Goal: Task Accomplishment & Management: Use online tool/utility

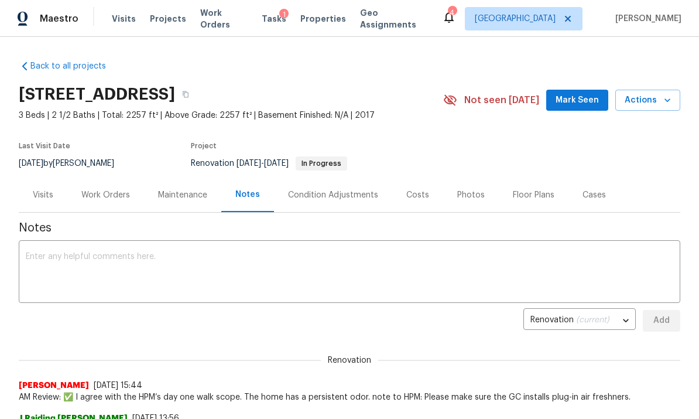
scroll to position [292, 0]
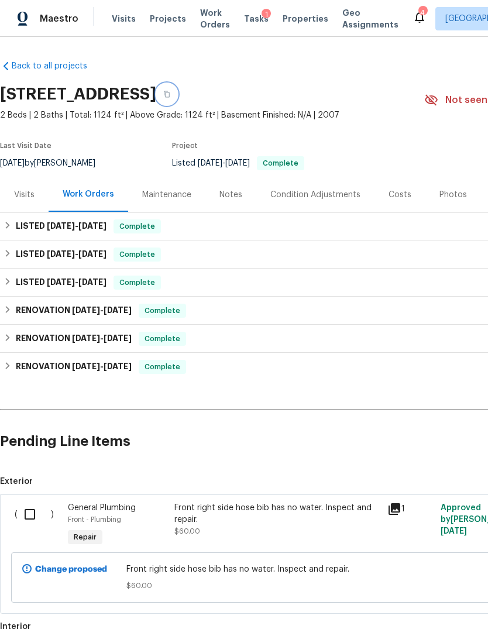
click at [177, 84] on button "button" at bounding box center [166, 94] width 21 height 21
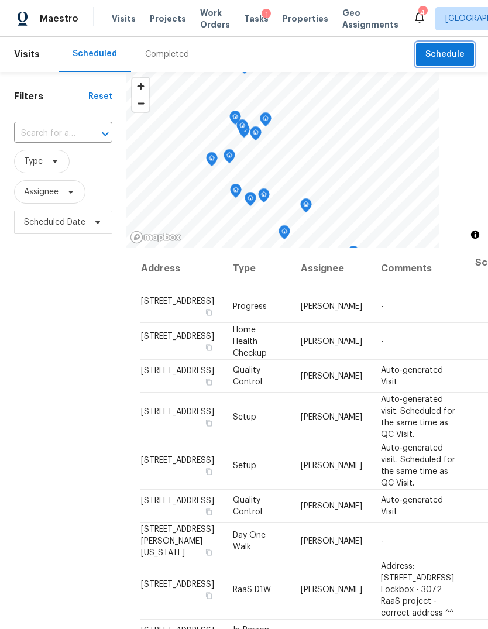
click at [458, 52] on span "Schedule" at bounding box center [445, 54] width 39 height 15
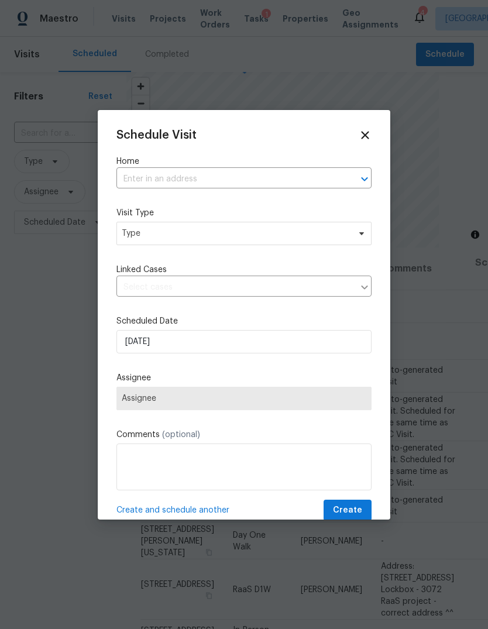
click at [287, 185] on input "text" at bounding box center [228, 179] width 223 height 18
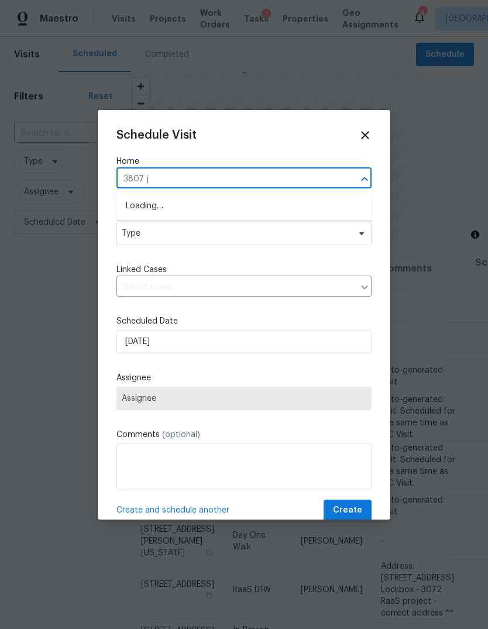
type input "3807 je"
click at [288, 202] on li "[STREET_ADDRESS]" at bounding box center [244, 206] width 255 height 19
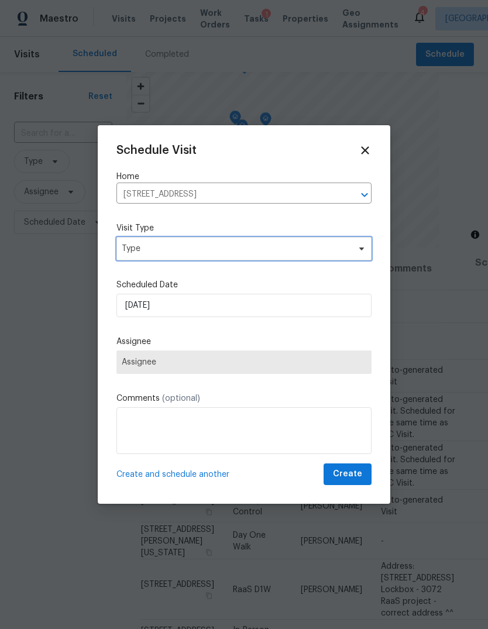
click at [307, 242] on span "Type" at bounding box center [244, 248] width 255 height 23
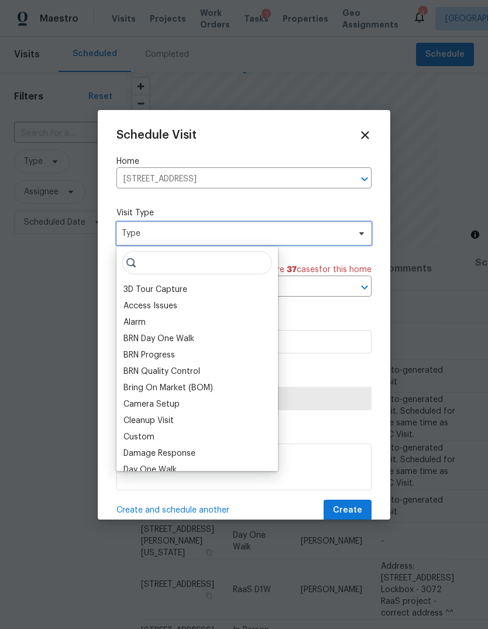
click at [309, 239] on span "Type" at bounding box center [236, 234] width 228 height 12
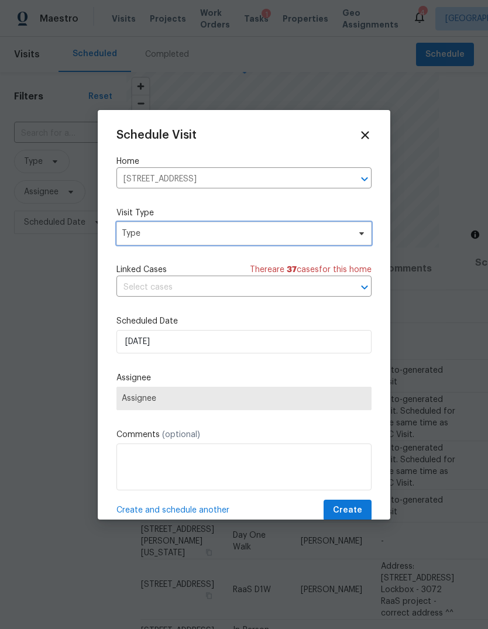
click at [332, 223] on span "Type" at bounding box center [244, 233] width 255 height 23
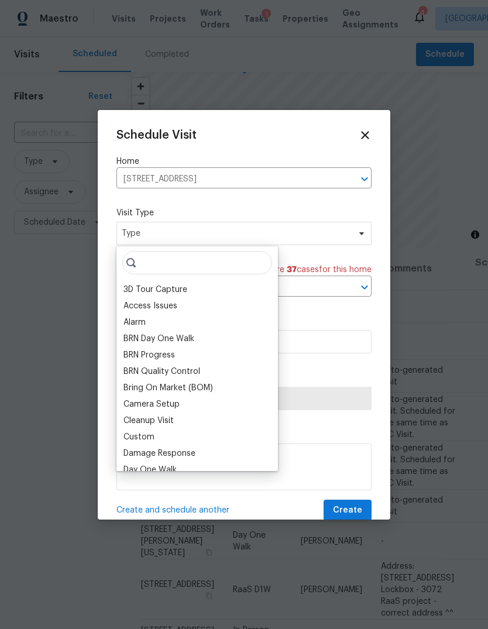
click at [196, 281] on div "3D Tour Capture Access Issues Alarm BRN Day One Walk BRN Progress BRN Quality C…" at bounding box center [198, 359] width 162 height 225
click at [169, 265] on input "search" at bounding box center [197, 262] width 150 height 23
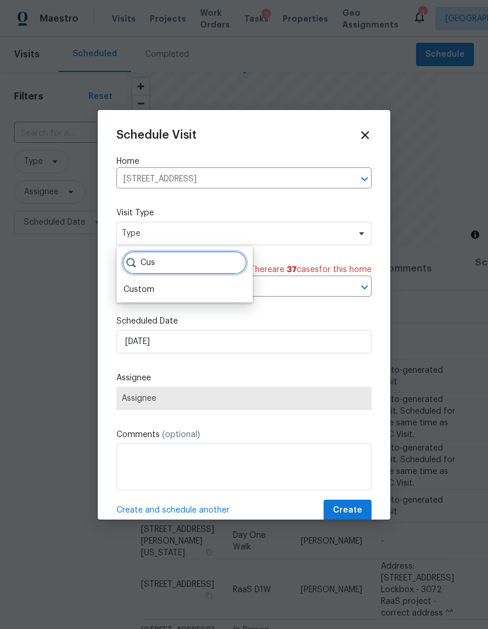
type input "Cus"
click at [137, 293] on div "Custom" at bounding box center [139, 290] width 31 height 12
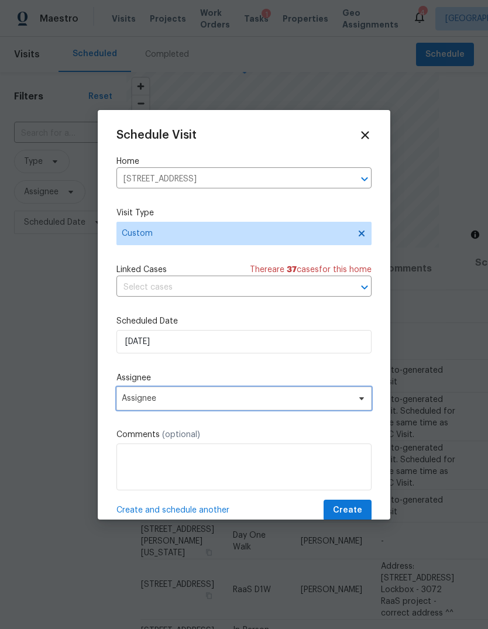
click at [131, 403] on span "Assignee" at bounding box center [237, 398] width 230 height 9
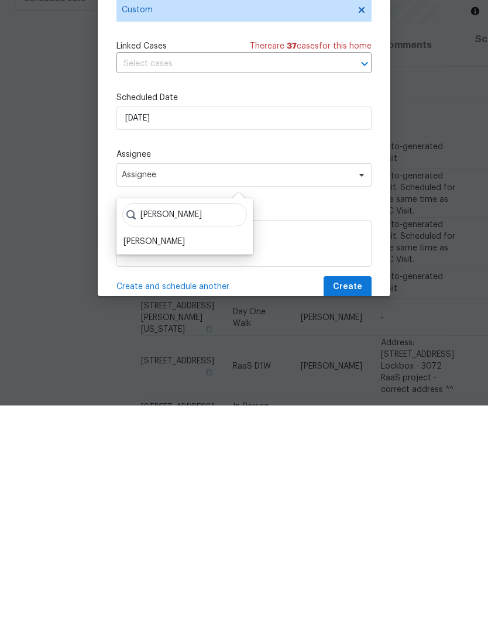
type input "Steve"
click at [154, 444] on textarea at bounding box center [244, 467] width 255 height 47
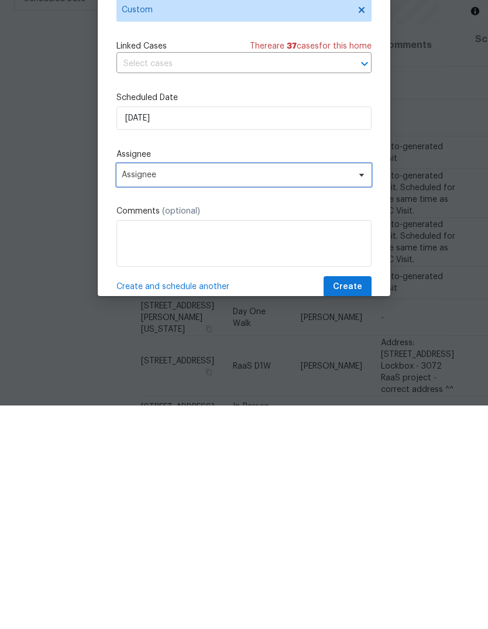
click at [211, 387] on span "Assignee" at bounding box center [244, 398] width 255 height 23
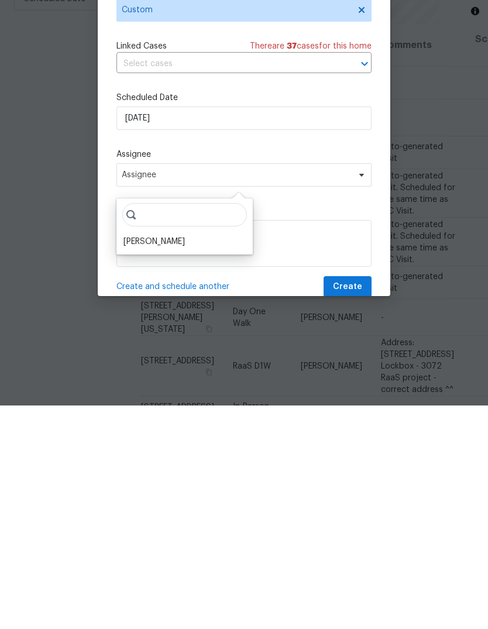
scroll to position [44, 0]
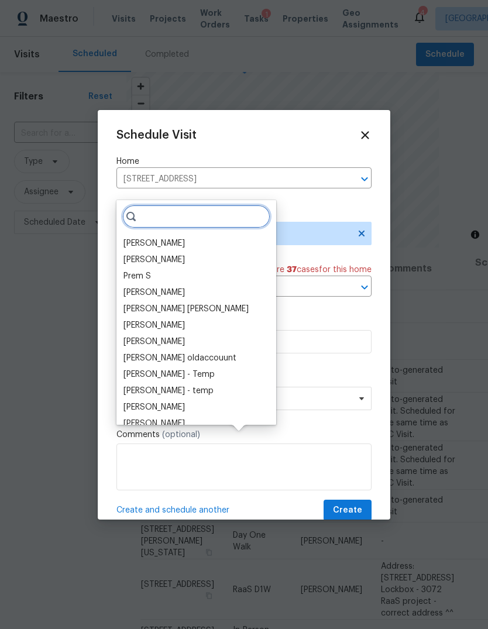
click at [194, 205] on input "search" at bounding box center [196, 216] width 148 height 23
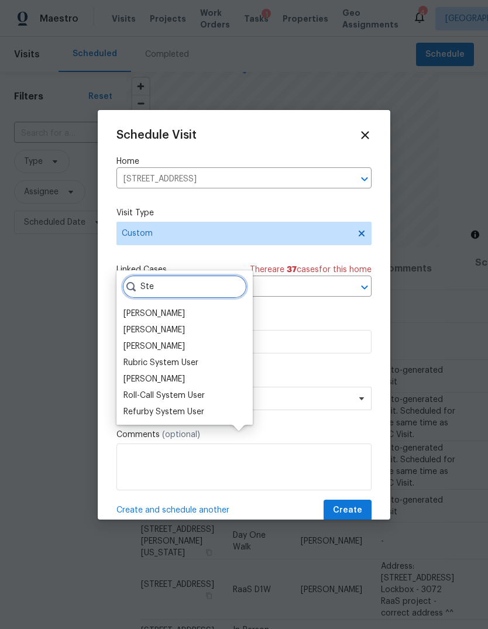
type input "Ste"
click at [171, 324] on div "[PERSON_NAME]" at bounding box center [154, 330] width 61 height 12
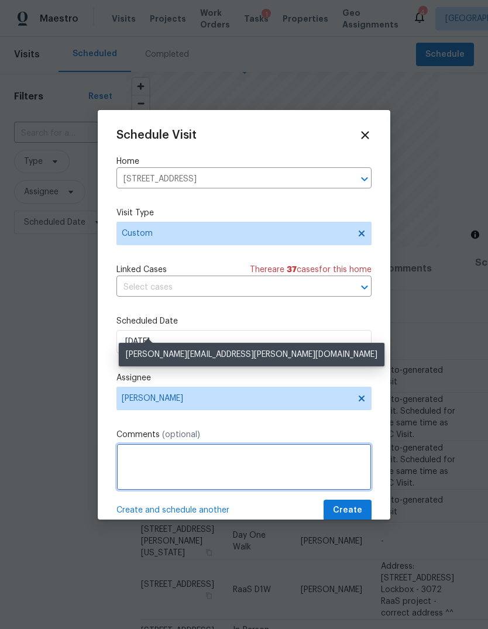
click at [242, 458] on textarea at bounding box center [244, 467] width 255 height 47
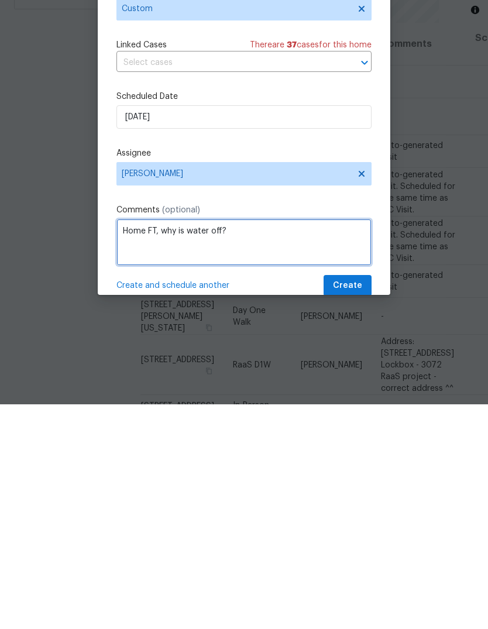
type textarea "Home FT, why is water off?"
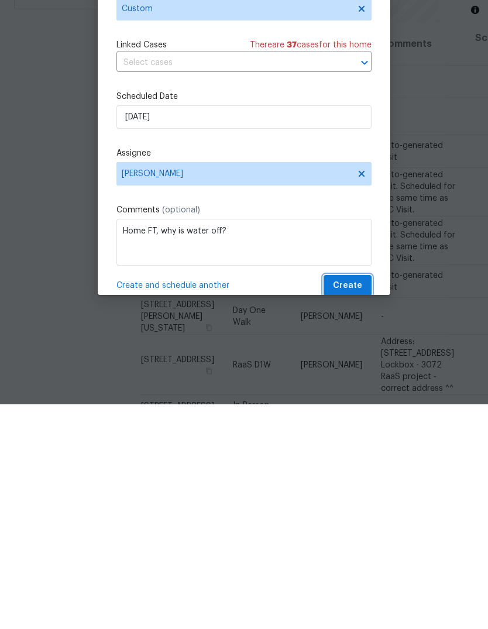
click at [357, 504] on span "Create" at bounding box center [347, 511] width 29 height 15
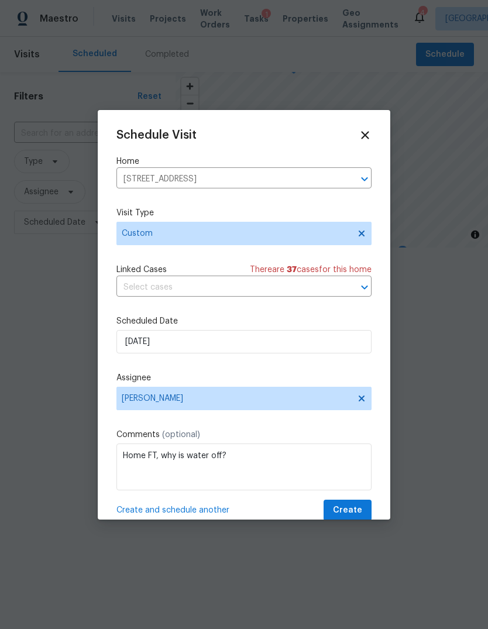
scroll to position [0, 0]
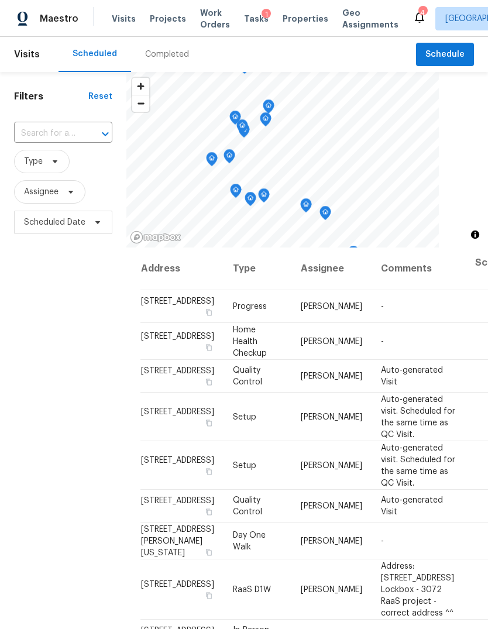
click at [169, 16] on span "Projects" at bounding box center [168, 19] width 36 height 12
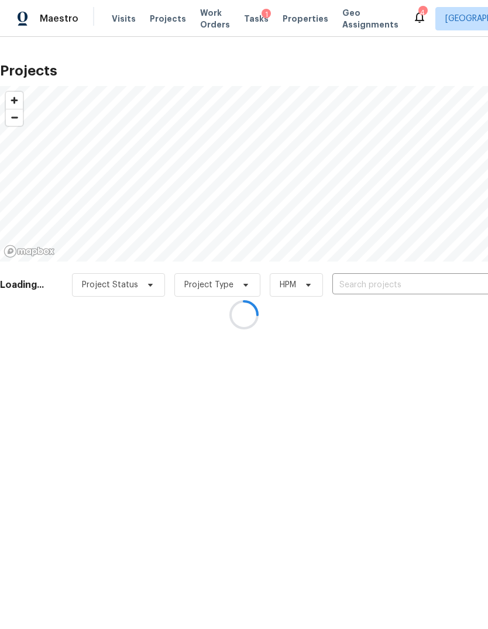
click at [431, 283] on div at bounding box center [244, 314] width 488 height 629
click at [433, 280] on div at bounding box center [244, 314] width 488 height 629
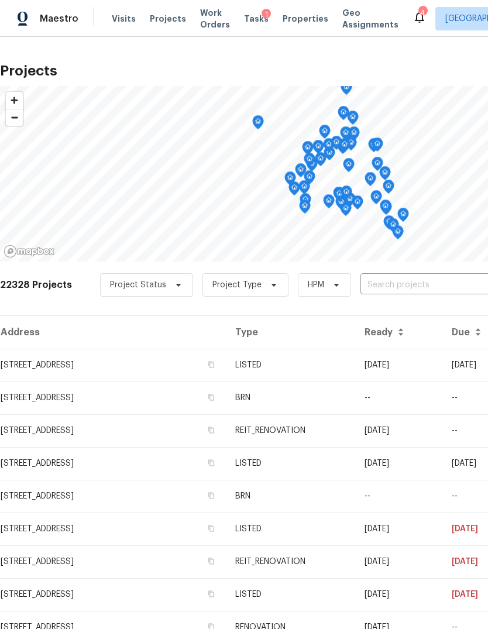
click at [446, 294] on input "text" at bounding box center [428, 285] width 134 height 18
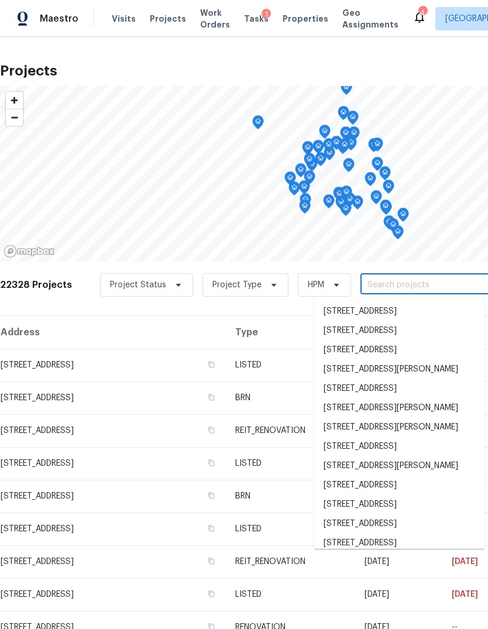
click at [454, 276] on input "text" at bounding box center [428, 285] width 134 height 18
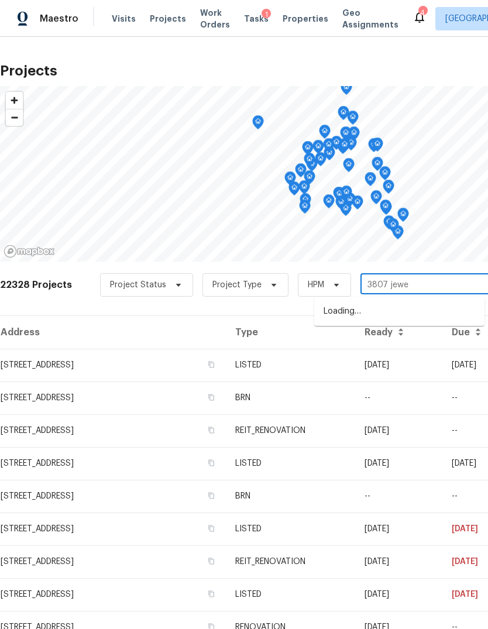
type input "3807 jewel"
click at [454, 313] on li "3807 Jewel Point Dr, Spring, TX 77386" at bounding box center [399, 311] width 170 height 19
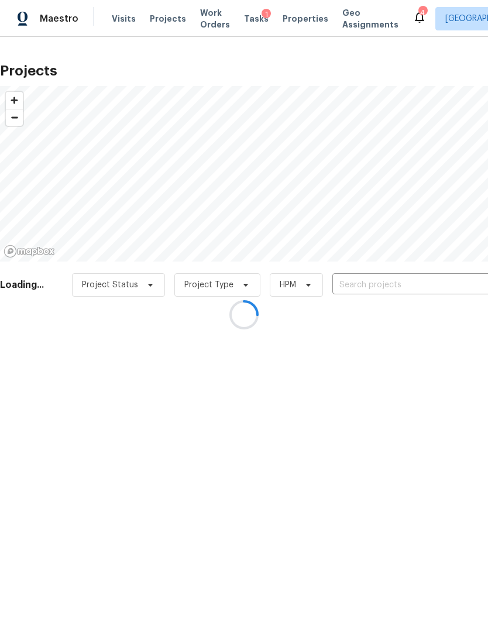
type input "3807 Jewel Point Dr, Spring, TX 77386"
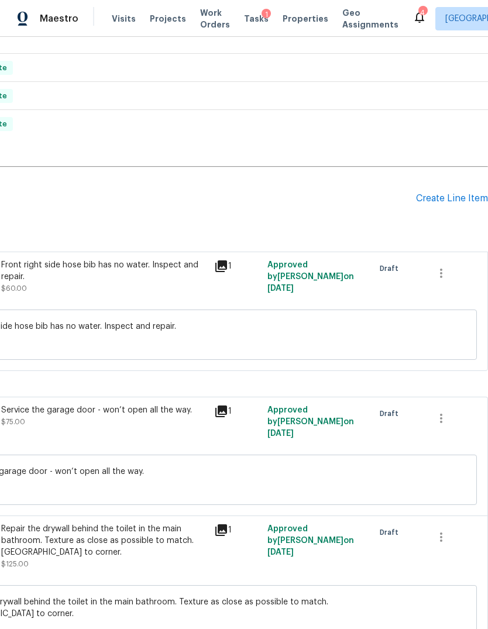
scroll to position [243, 173]
click at [454, 200] on div "Create Line Item" at bounding box center [452, 198] width 72 height 11
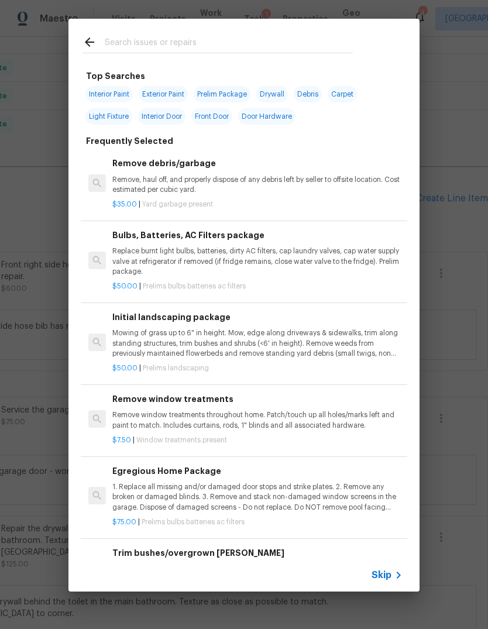
click at [385, 574] on span "Skip" at bounding box center [382, 576] width 20 height 12
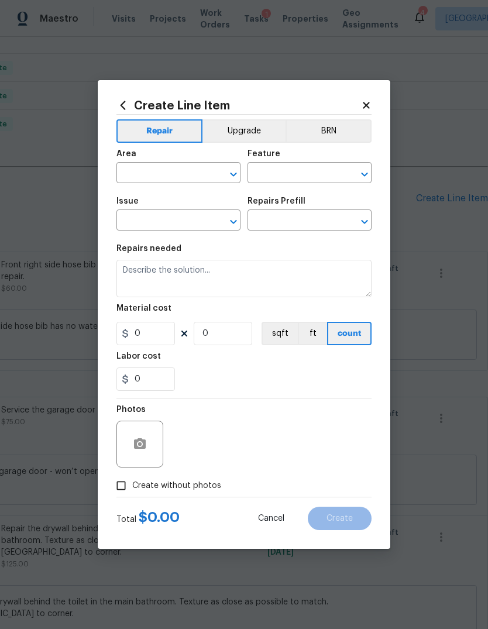
click at [174, 172] on input "text" at bounding box center [162, 174] width 91 height 18
type input "t"
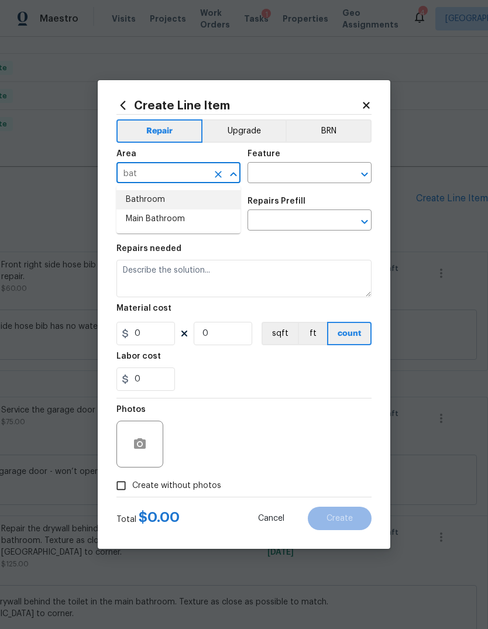
click at [153, 206] on li "Bathroom" at bounding box center [179, 199] width 124 height 19
type input "Bathroom"
click at [288, 169] on input "text" at bounding box center [293, 174] width 91 height 18
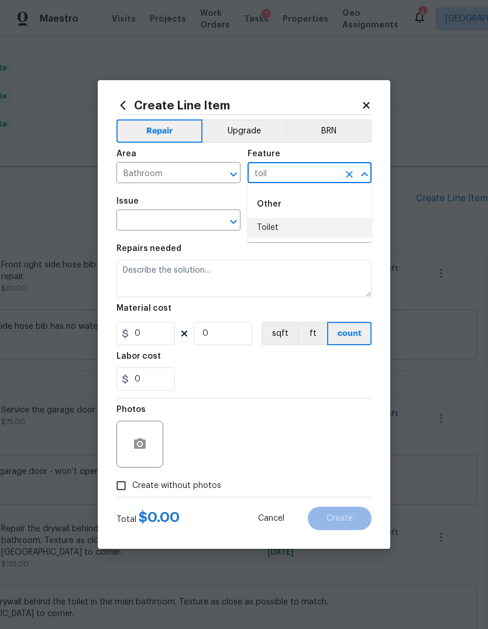
click at [294, 237] on li "Toilet" at bounding box center [310, 227] width 124 height 19
type input "Toilet"
click at [157, 225] on input "text" at bounding box center [162, 222] width 91 height 18
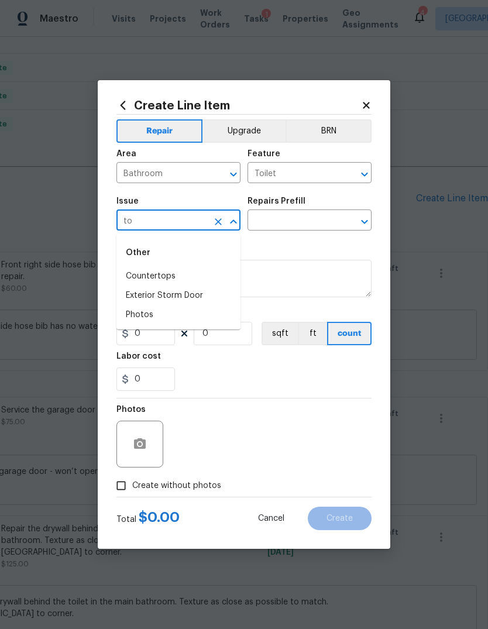
type input "t"
click at [191, 299] on li "General Plumbing" at bounding box center [179, 295] width 124 height 19
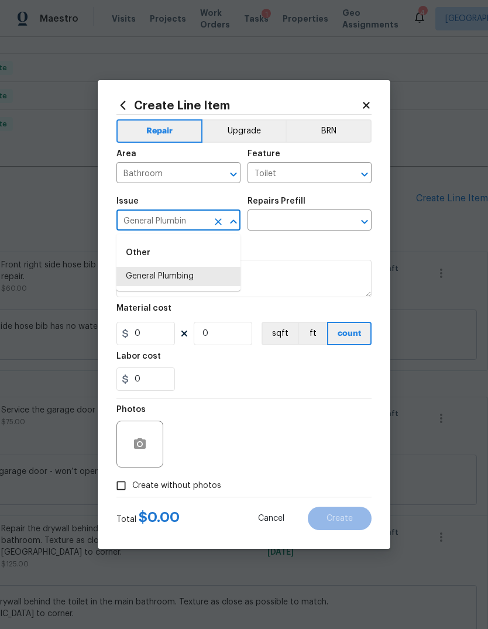
type input "General Plumbi"
click at [217, 221] on icon "Clear" at bounding box center [218, 221] width 7 height 7
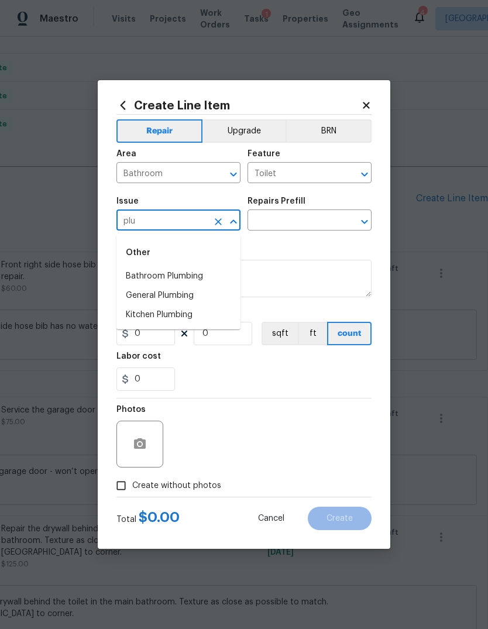
click at [163, 275] on li "Bathroom Plumbing" at bounding box center [179, 276] width 124 height 19
type input "Bathroom Plumbing"
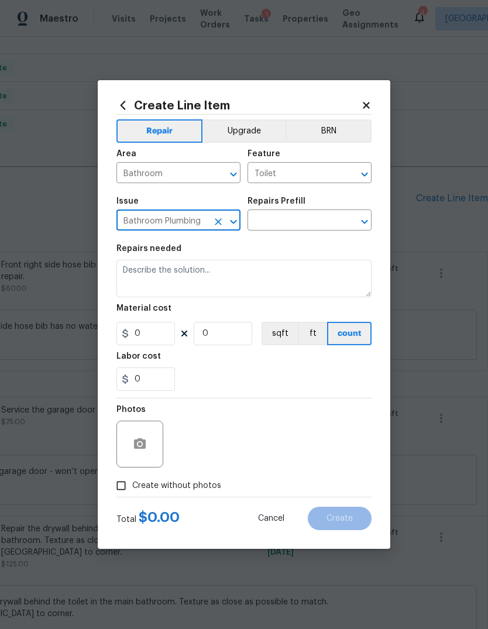
click at [297, 215] on input "text" at bounding box center [293, 222] width 91 height 18
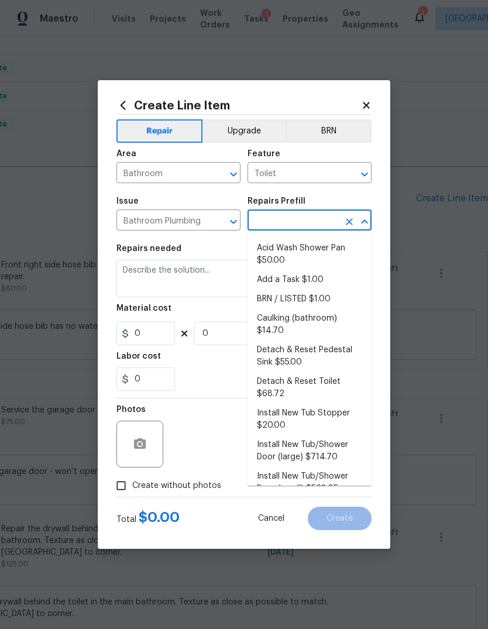
type input "p"
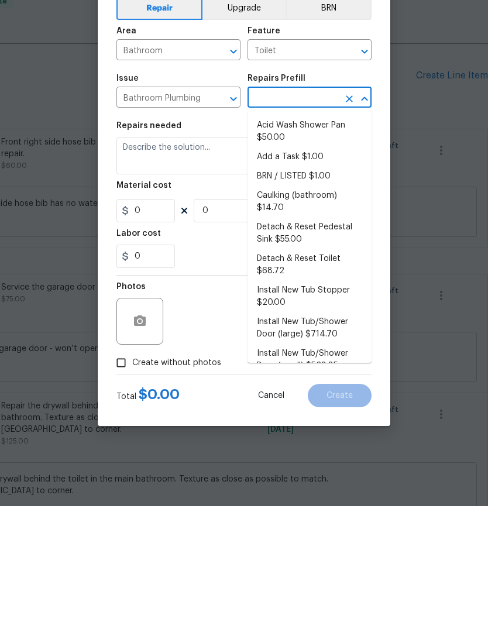
scroll to position [44, 0]
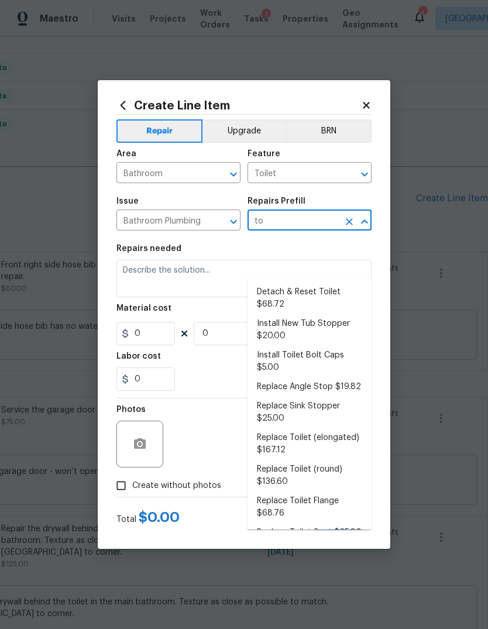
type input "t"
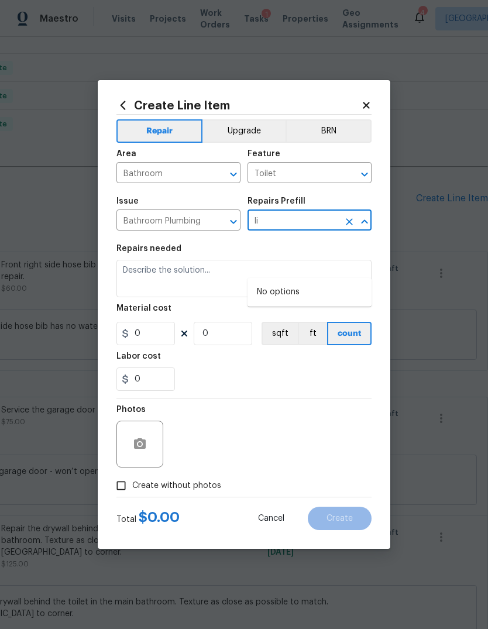
type input "l"
click at [348, 283] on li "Replace Toilet Seat $25.00" at bounding box center [310, 292] width 124 height 19
type input "Replace Toilet Seat $25.00"
type input "Plumbing"
type textarea "Remove and replace the existing toilet seat with new. If removing a bidet style…"
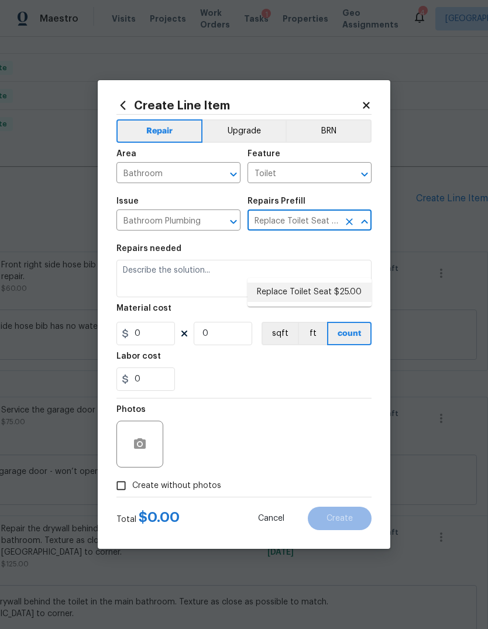
type input "1"
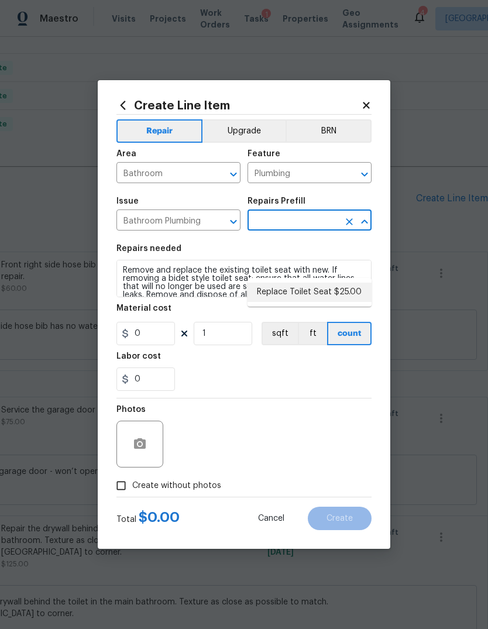
type input "Replace Toilet Seat $25.00"
type input "25"
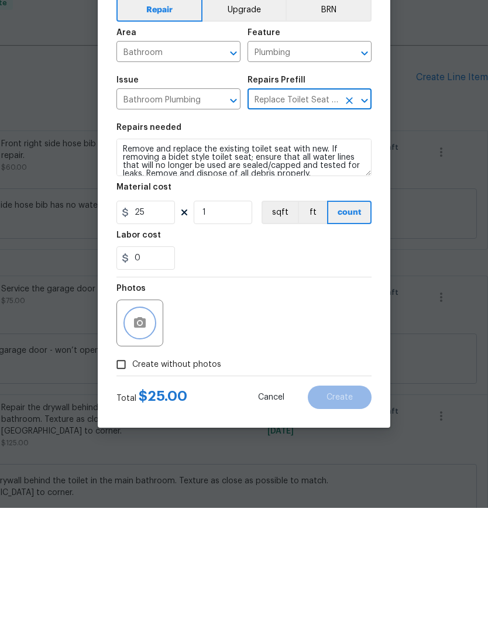
click at [138, 439] on icon "button" at bounding box center [140, 444] width 12 height 11
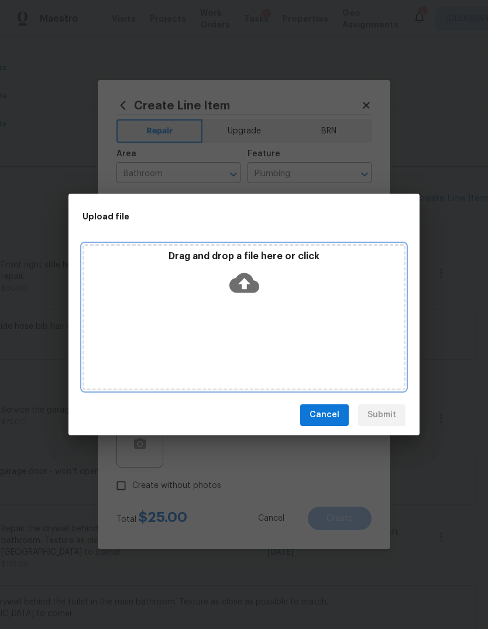
click at [142, 313] on div "Drag and drop a file here or click" at bounding box center [244, 317] width 323 height 146
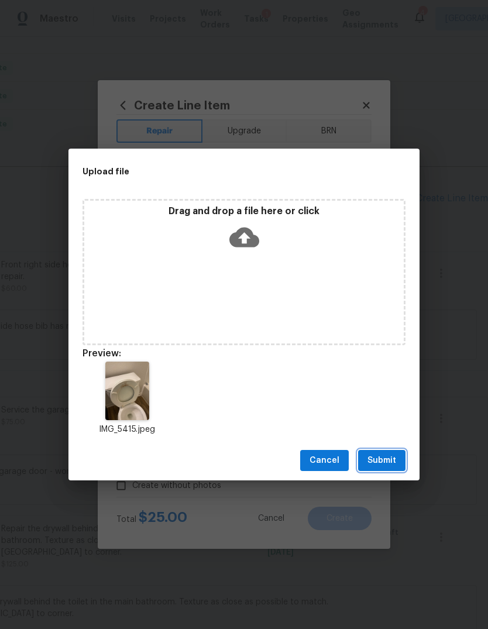
click at [390, 460] on span "Submit" at bounding box center [382, 461] width 29 height 15
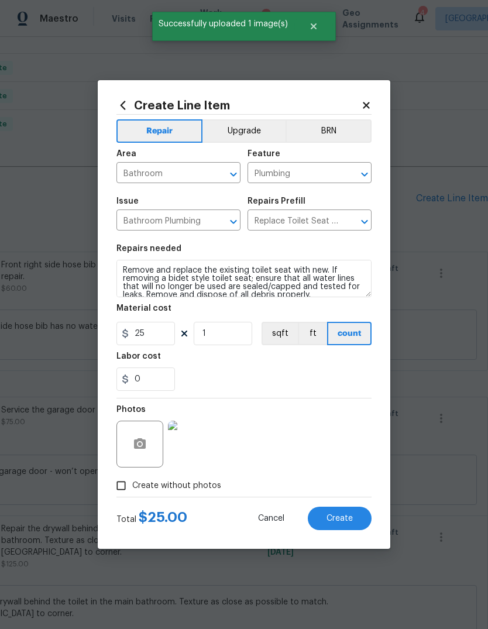
click at [350, 517] on span "Create" at bounding box center [340, 519] width 26 height 9
type input "0"
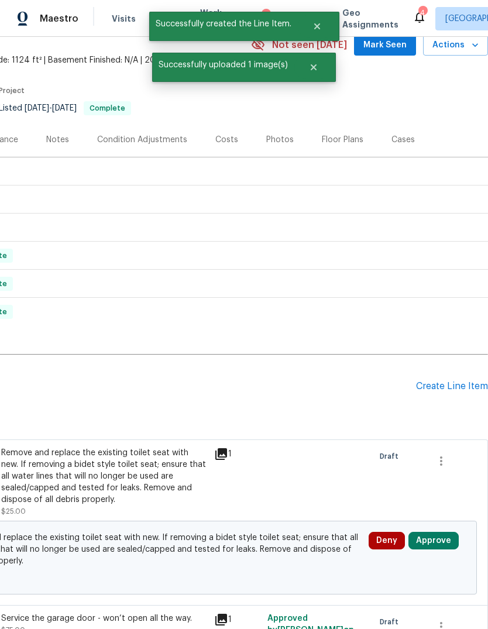
scroll to position [55, 173]
click at [463, 381] on div "Create Line Item" at bounding box center [452, 386] width 72 height 11
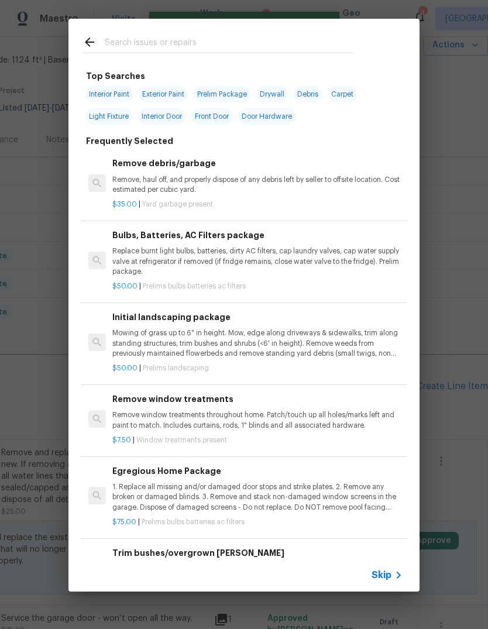
click at [389, 573] on span "Skip" at bounding box center [382, 576] width 20 height 12
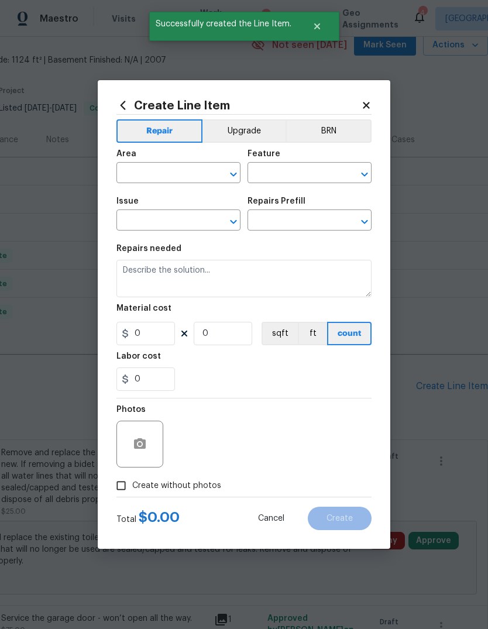
click at [165, 172] on input "text" at bounding box center [162, 174] width 91 height 18
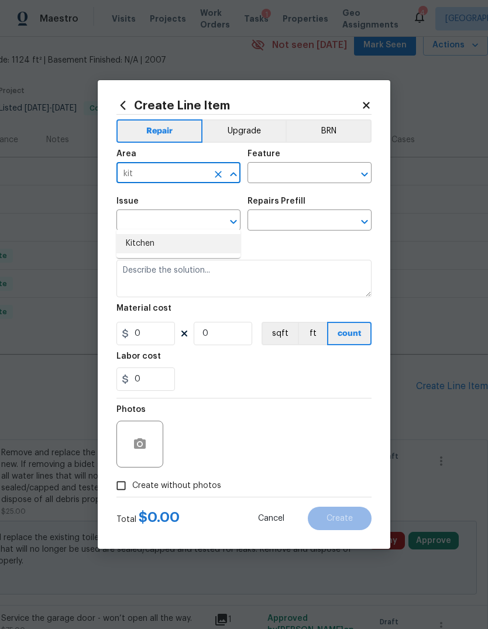
click at [160, 234] on li "Kitchen" at bounding box center [179, 243] width 124 height 19
type input "Kitchen"
click at [235, 175] on icon "Open" at bounding box center [234, 174] width 14 height 14
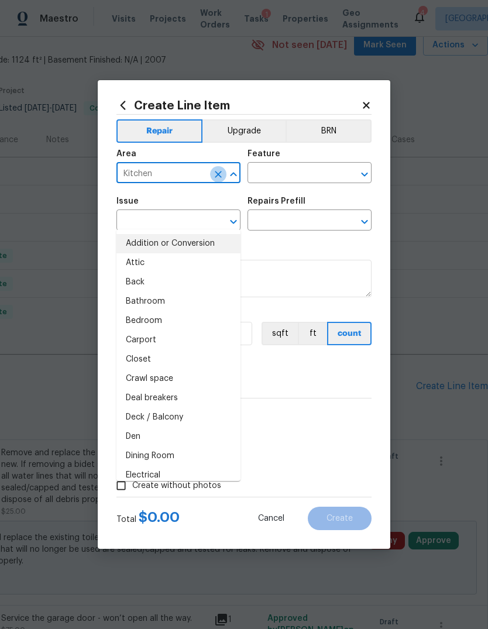
click at [220, 173] on icon "Clear" at bounding box center [218, 174] width 7 height 7
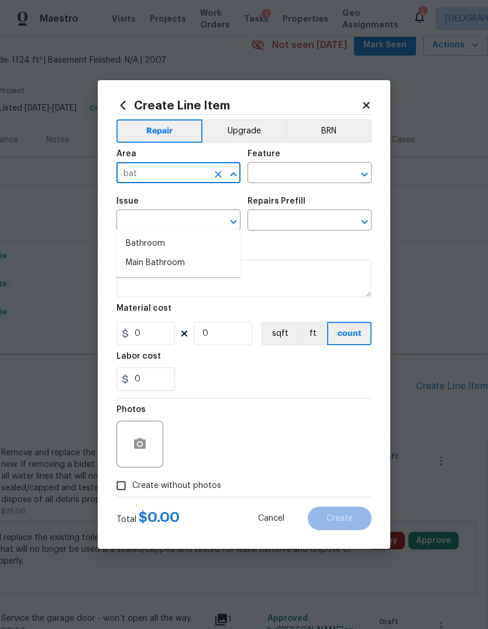
click at [167, 234] on li "Bathroom" at bounding box center [179, 243] width 124 height 19
type input "Bathroom"
click at [300, 172] on input "text" at bounding box center [293, 174] width 91 height 18
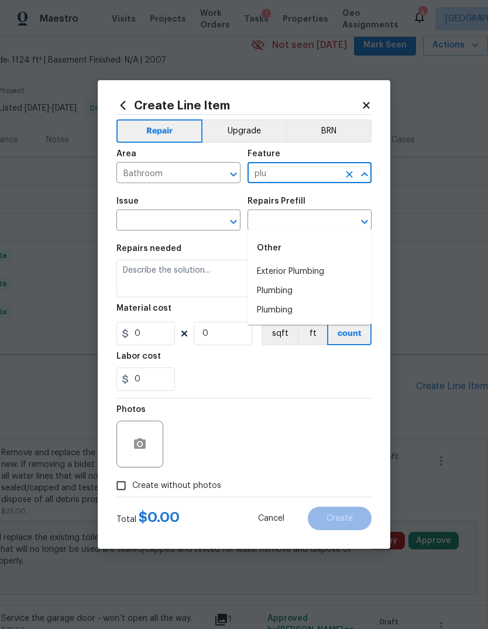
click at [292, 282] on li "Plumbing" at bounding box center [310, 291] width 124 height 19
type input "Plumbing"
click at [174, 220] on input "text" at bounding box center [162, 222] width 91 height 18
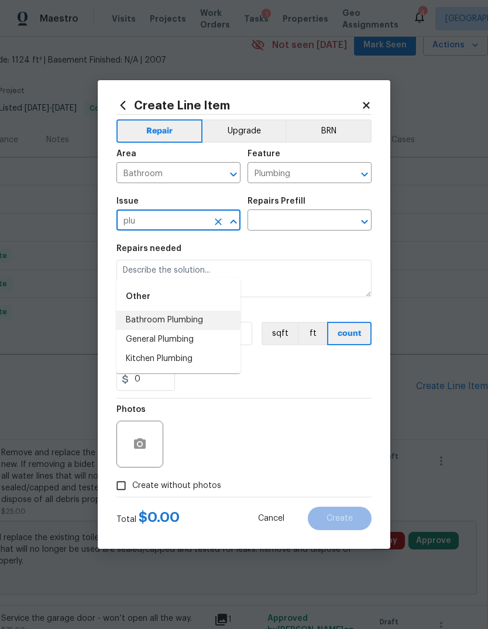
click at [178, 311] on li "Bathroom Plumbing" at bounding box center [179, 320] width 124 height 19
type input "Bathroom Plumbing"
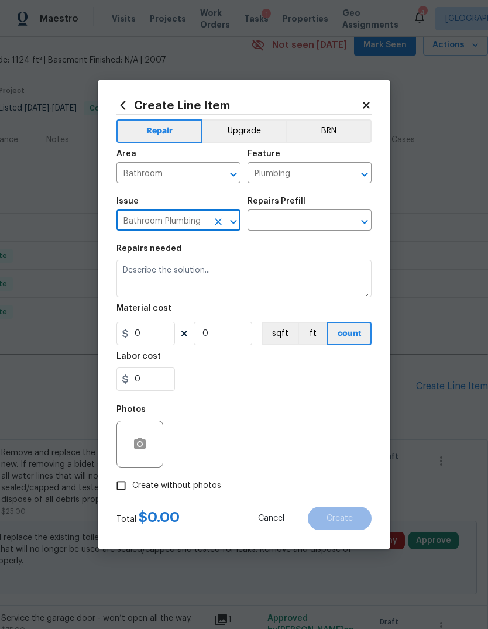
click at [297, 219] on input "text" at bounding box center [293, 222] width 91 height 18
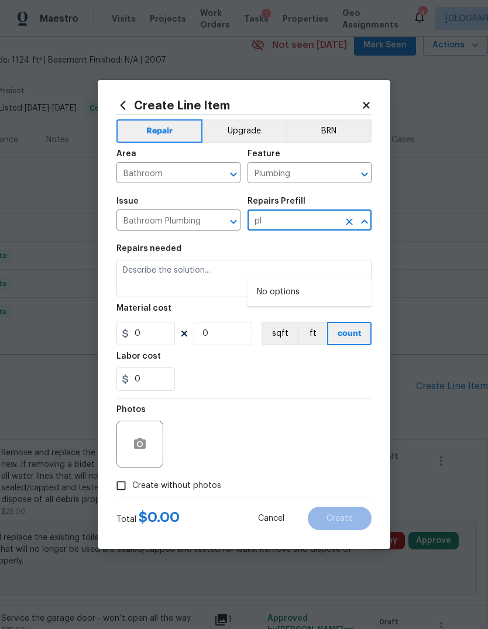
type input "p"
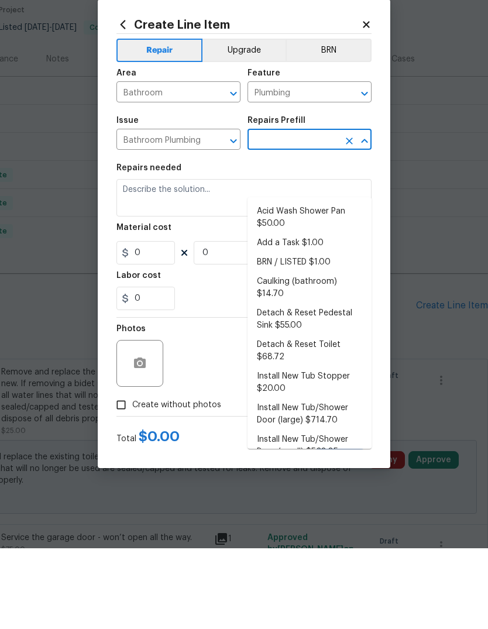
scroll to position [0, 0]
click at [338, 314] on li "Add a Task $1.00" at bounding box center [310, 323] width 124 height 19
type input "Add a Task $1.00"
type textarea "HPM to detail"
type input "1"
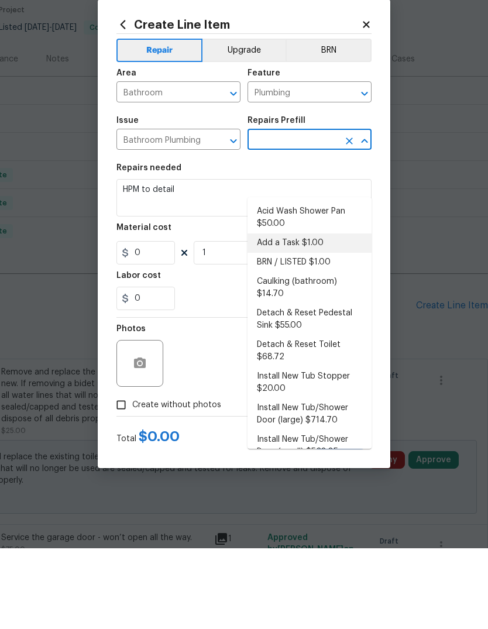
type input "Add a Task $1.00"
type input "1"
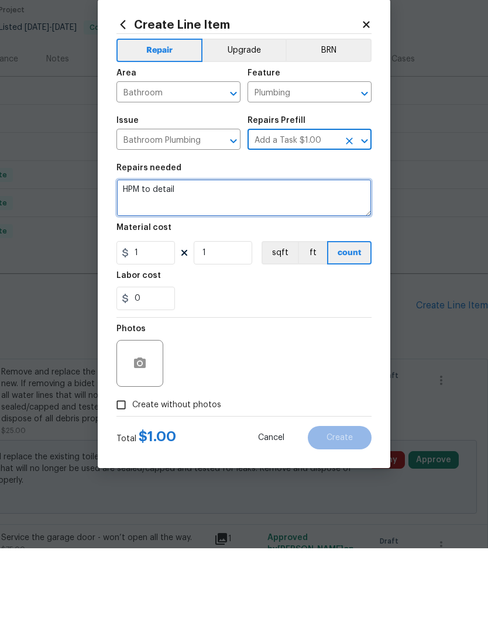
click at [294, 260] on textarea "HPM to detail" at bounding box center [244, 278] width 255 height 37
click at [314, 260] on textarea "HPM to detail" at bounding box center [244, 278] width 255 height 37
click at [313, 260] on textarea "HPM to detail" at bounding box center [244, 278] width 255 height 37
click at [327, 260] on textarea "HPM to detail" at bounding box center [244, 278] width 255 height 37
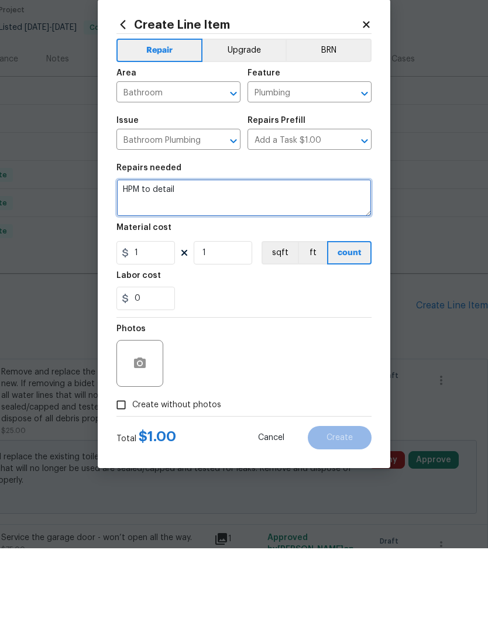
click at [326, 260] on textarea "HPM to detail" at bounding box center [244, 278] width 255 height 37
type textarea "H"
type textarea "Repair toilet tank leak."
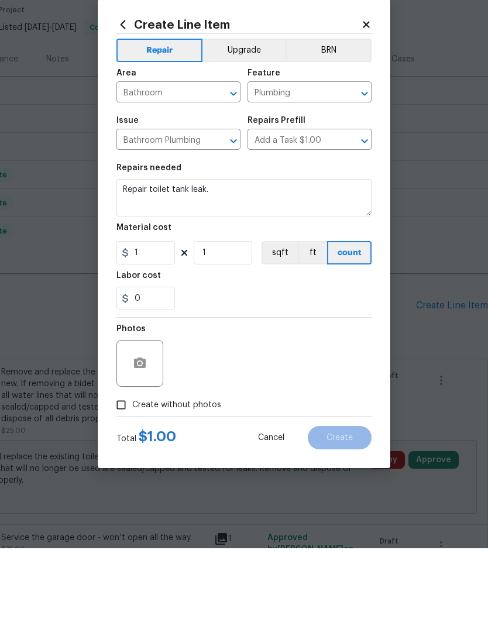
click at [145, 304] on div "Material cost" at bounding box center [244, 311] width 255 height 15
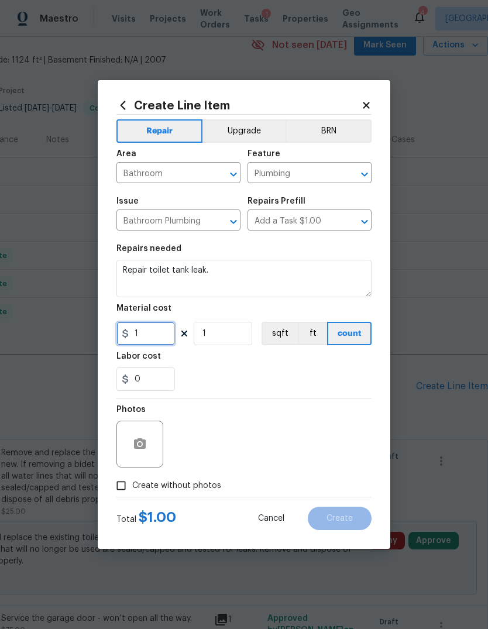
click at [157, 342] on input "1" at bounding box center [146, 333] width 59 height 23
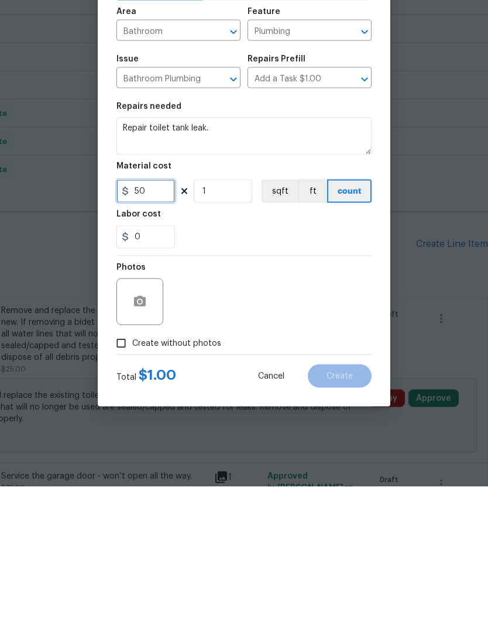
type input "50"
click at [129, 430] on button "button" at bounding box center [140, 444] width 28 height 28
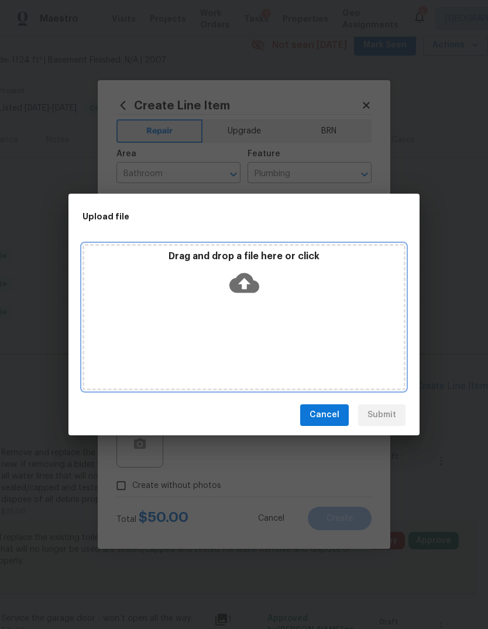
click at [133, 312] on div "Drag and drop a file here or click" at bounding box center [244, 317] width 323 height 146
click at [130, 324] on div "Drag and drop a file here or click" at bounding box center [244, 317] width 323 height 146
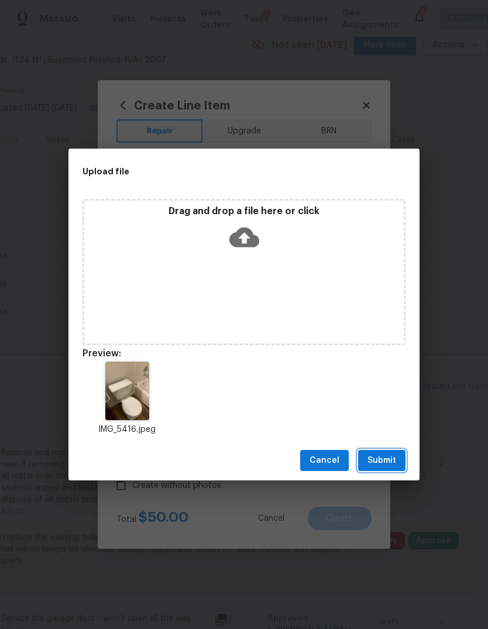
click at [401, 463] on button "Submit" at bounding box center [381, 461] width 47 height 22
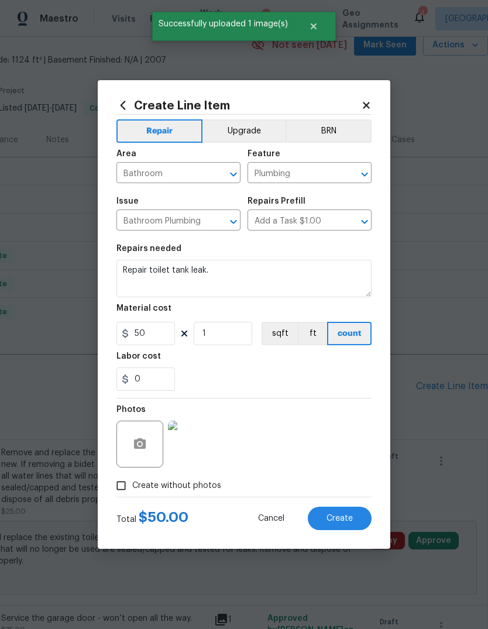
click at [330, 529] on button "Create" at bounding box center [340, 518] width 64 height 23
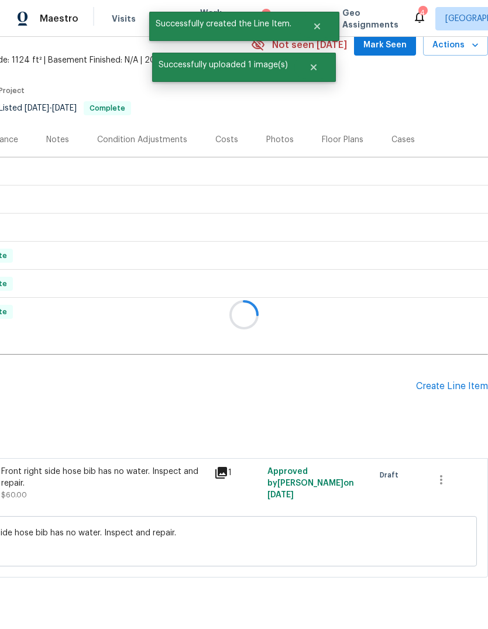
scroll to position [39, 173]
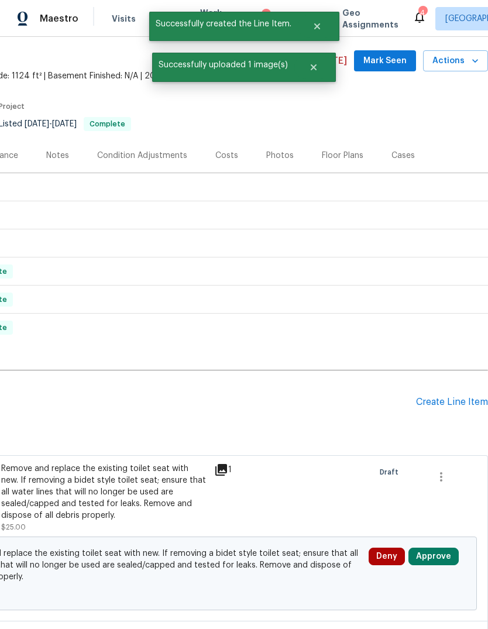
click at [448, 548] on button "Approve" at bounding box center [434, 557] width 50 height 18
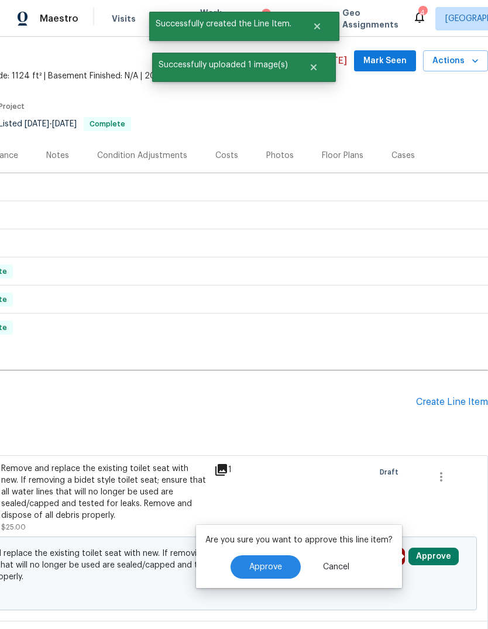
click at [274, 556] on button "Approve" at bounding box center [266, 567] width 70 height 23
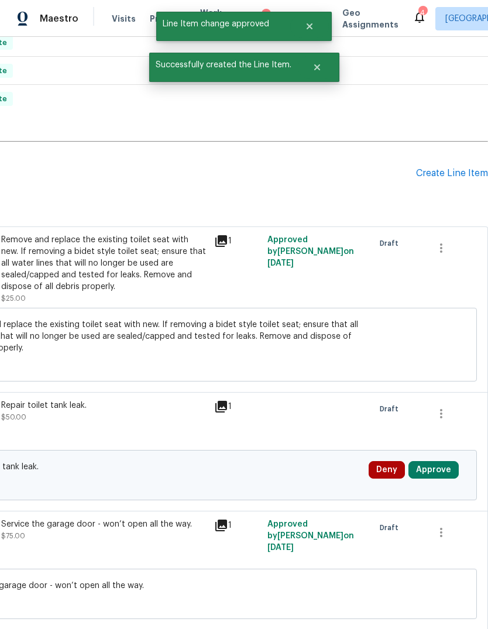
scroll to position [268, 173]
click at [444, 461] on button "Approve" at bounding box center [434, 470] width 50 height 18
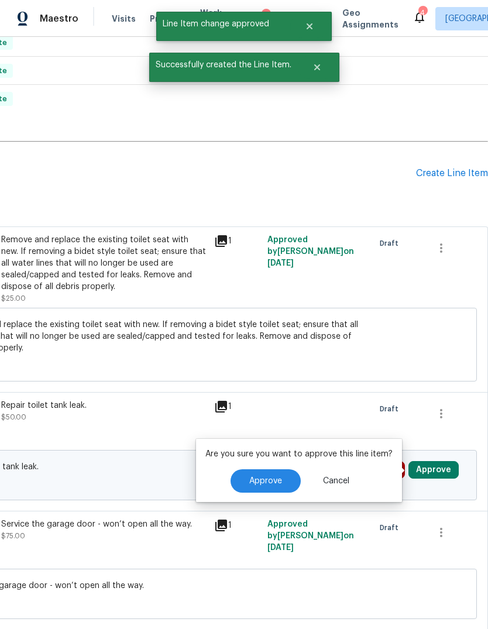
click at [276, 477] on span "Approve" at bounding box center [265, 481] width 33 height 9
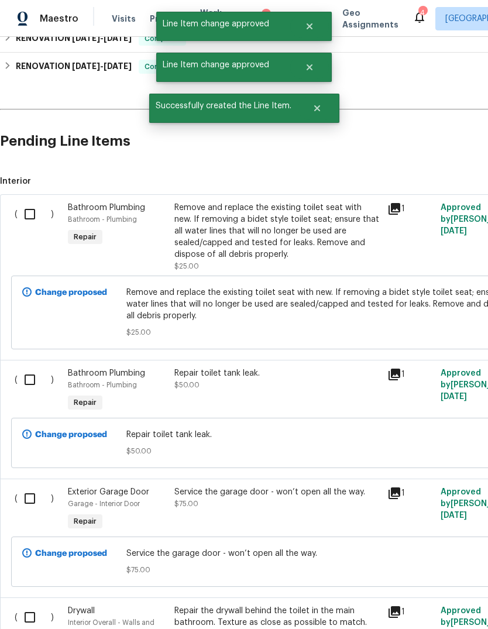
scroll to position [300, 0]
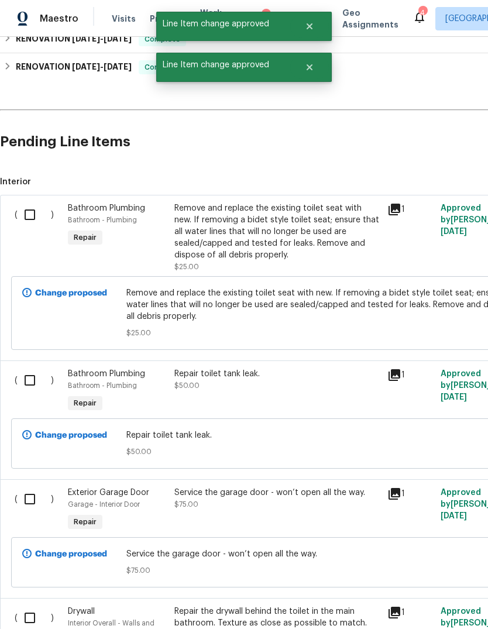
click at [38, 203] on input "checkbox" at bounding box center [34, 215] width 33 height 25
checkbox input "true"
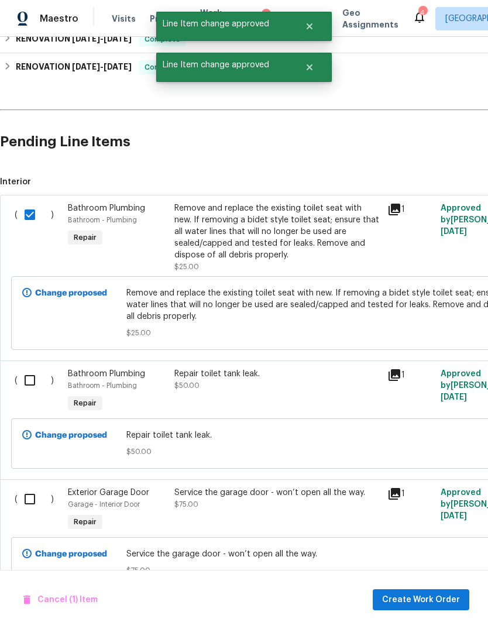
click at [39, 368] on input "checkbox" at bounding box center [34, 380] width 33 height 25
checkbox input "true"
click at [30, 487] on input "checkbox" at bounding box center [34, 499] width 33 height 25
checkbox input "true"
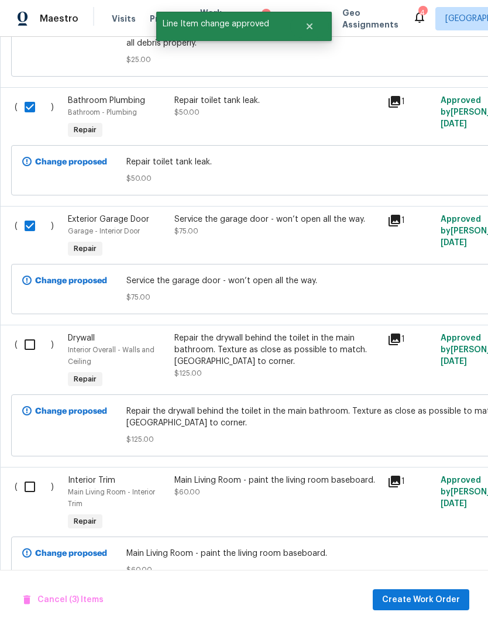
scroll to position [573, 0]
click at [36, 333] on input "checkbox" at bounding box center [34, 345] width 33 height 25
checkbox input "true"
click at [33, 475] on input "checkbox" at bounding box center [34, 487] width 33 height 25
checkbox input "true"
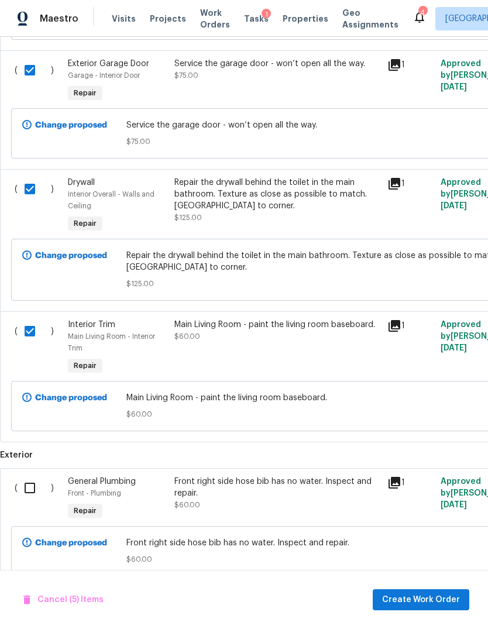
scroll to position [727, 0]
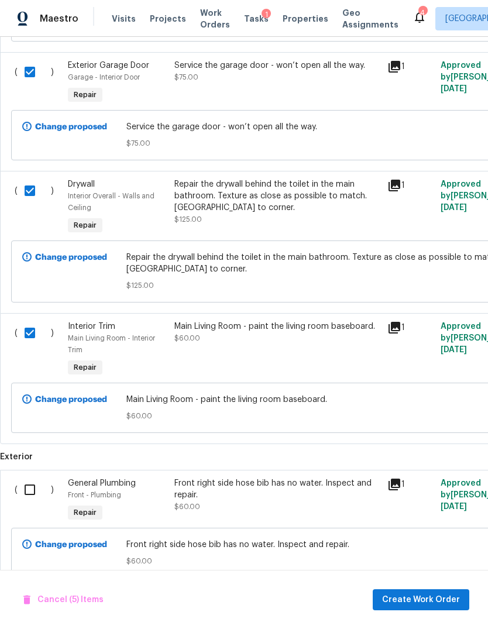
click at [29, 478] on input "checkbox" at bounding box center [34, 490] width 33 height 25
checkbox input "true"
click at [443, 601] on span "Create Work Order" at bounding box center [421, 600] width 78 height 15
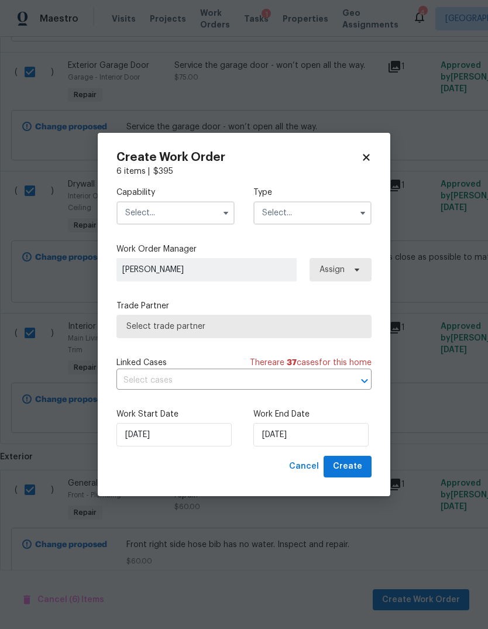
click at [201, 214] on input "text" at bounding box center [176, 212] width 118 height 23
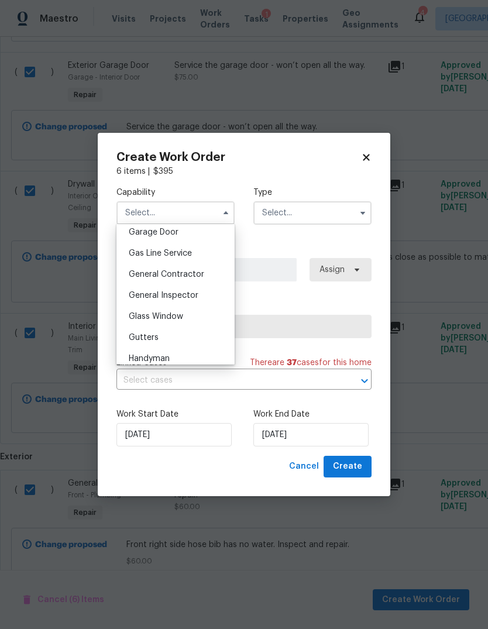
scroll to position [515, 0]
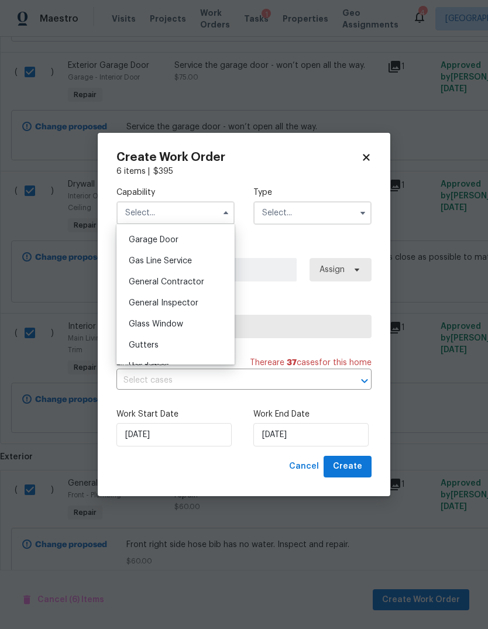
click at [202, 275] on div "General Contractor" at bounding box center [175, 282] width 112 height 21
type input "General Contractor"
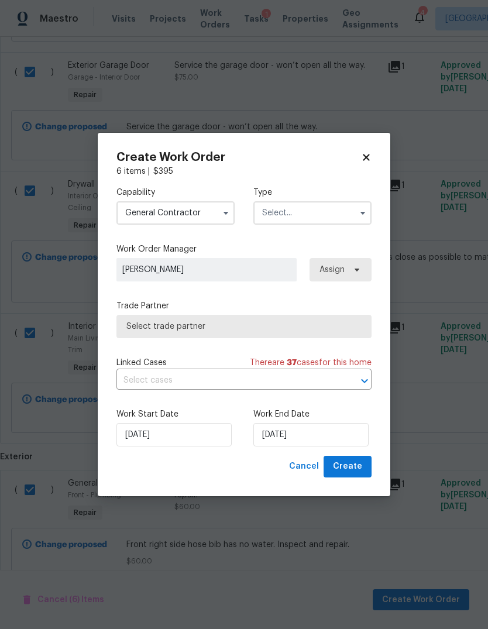
click at [316, 213] on input "text" at bounding box center [313, 212] width 118 height 23
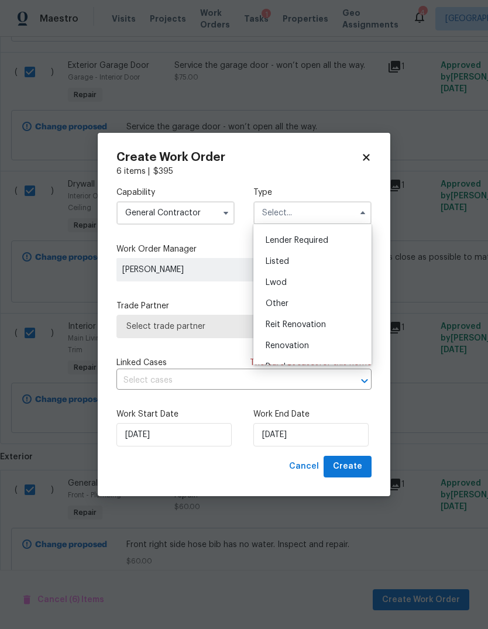
scroll to position [76, 0]
click at [307, 271] on div "Listed" at bounding box center [312, 266] width 112 height 21
type input "Listed"
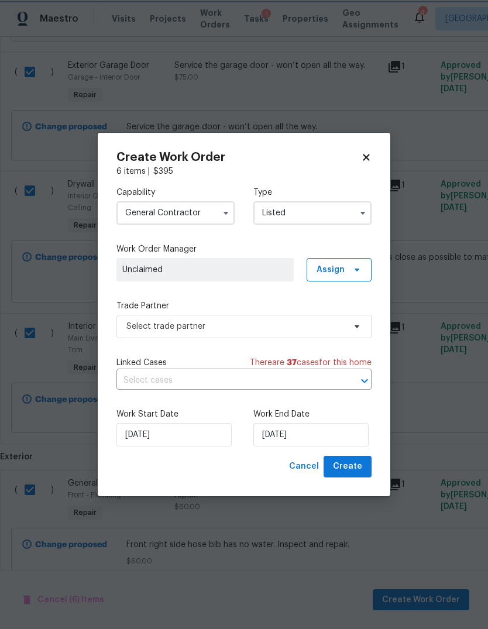
scroll to position [0, 0]
click at [337, 273] on span "Assign" at bounding box center [331, 270] width 28 height 12
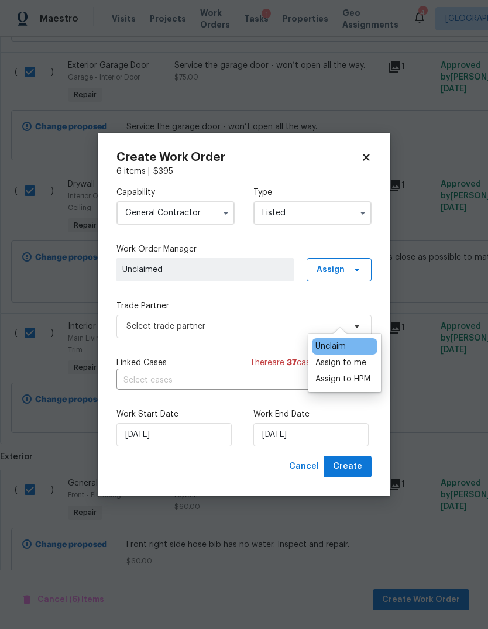
click at [356, 357] on div "Assign to me" at bounding box center [341, 363] width 51 height 12
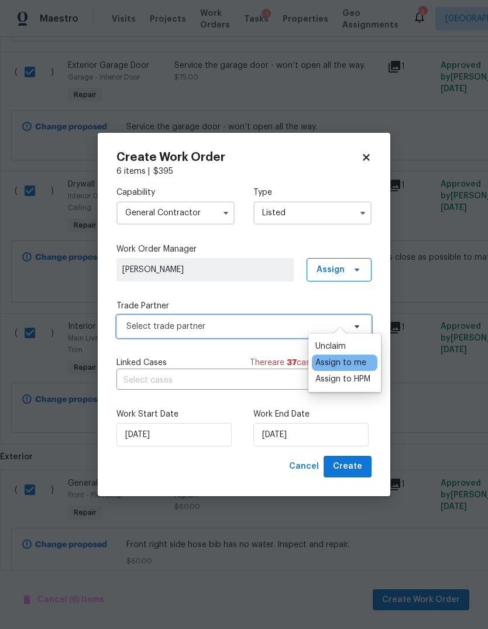
click at [251, 328] on span "Select trade partner" at bounding box center [235, 327] width 218 height 12
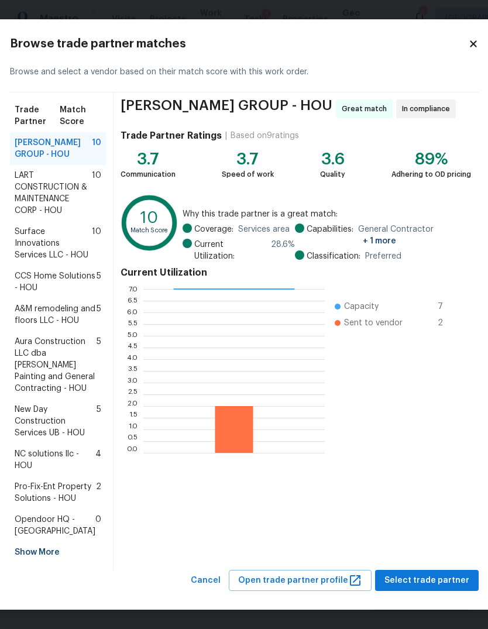
scroll to position [78, 0]
click at [437, 581] on span "Select trade partner" at bounding box center [427, 581] width 85 height 15
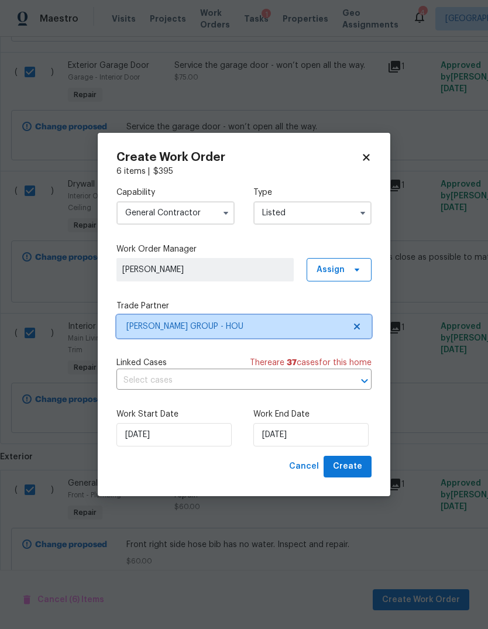
scroll to position [0, 0]
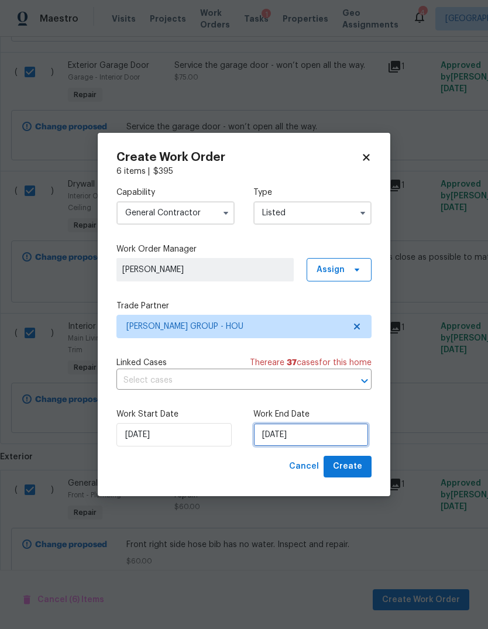
click at [320, 440] on input "10/1/2025" at bounding box center [311, 434] width 115 height 23
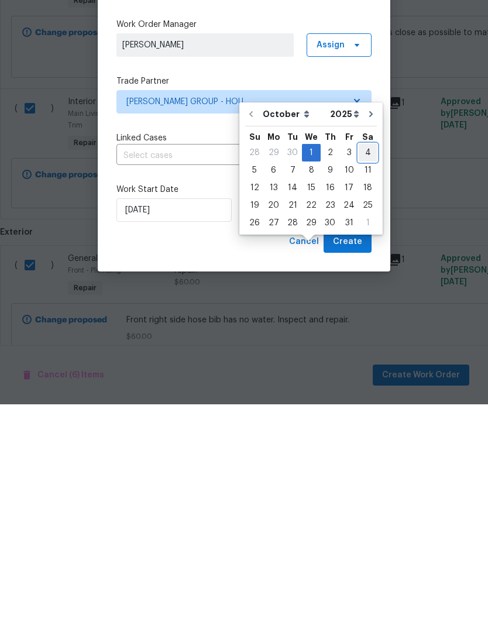
click at [360, 369] on div "4" at bounding box center [368, 377] width 18 height 16
type input "10/4/2025"
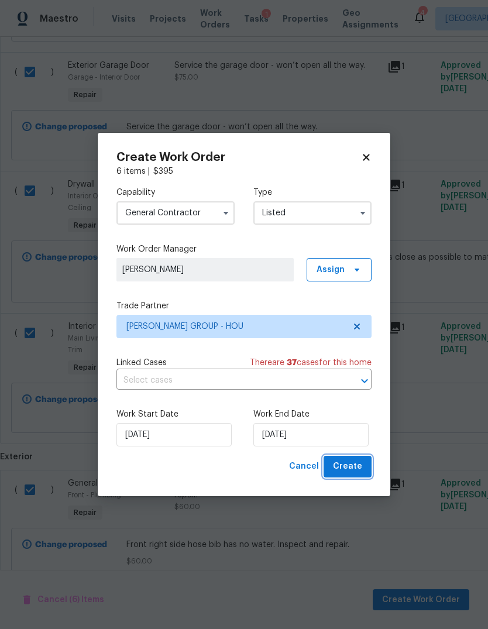
click at [364, 471] on button "Create" at bounding box center [348, 467] width 48 height 22
checkbox input "false"
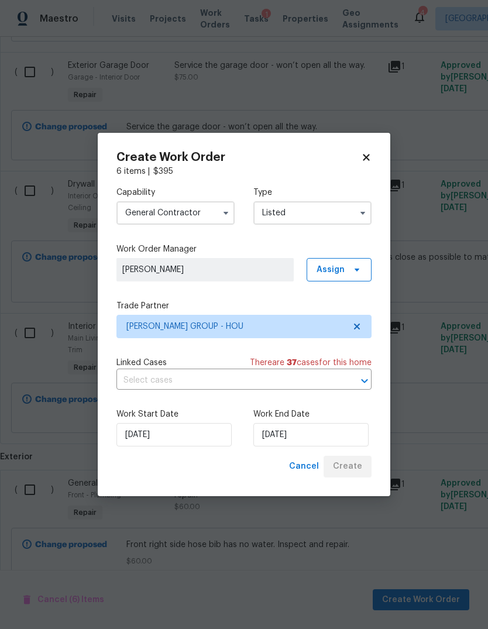
checkbox input "false"
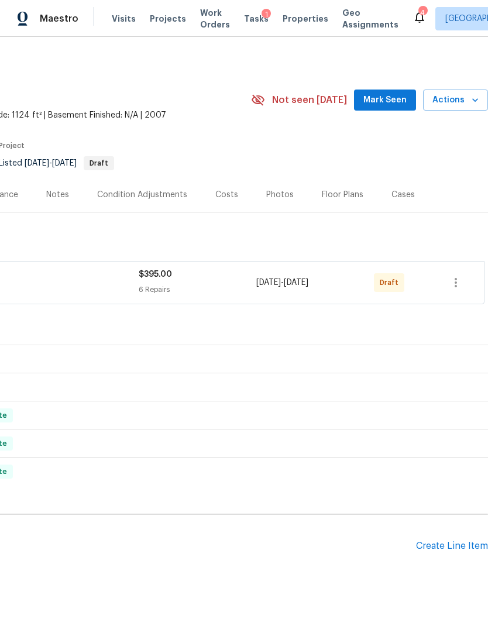
scroll to position [0, 173]
click at [453, 280] on icon "button" at bounding box center [456, 283] width 14 height 14
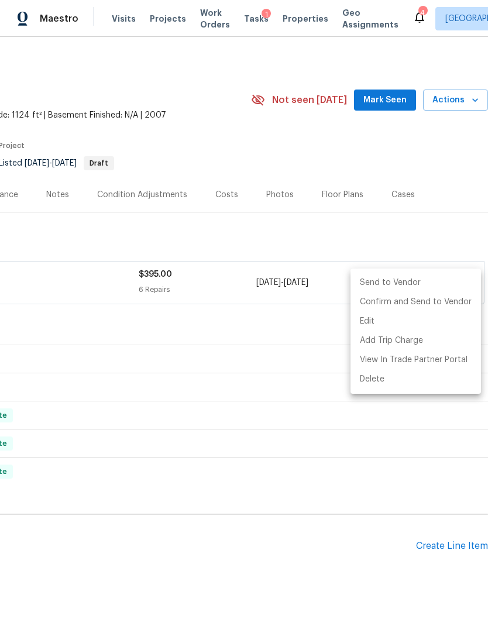
click at [426, 279] on li "Send to Vendor" at bounding box center [416, 282] width 131 height 19
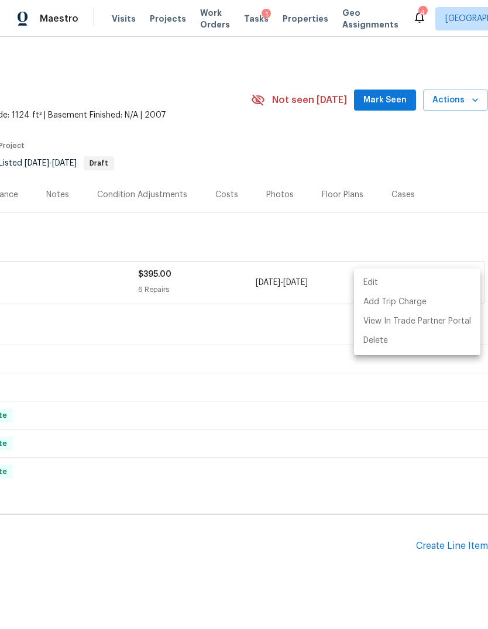
click at [442, 164] on div at bounding box center [244, 314] width 488 height 629
